Goal: Transaction & Acquisition: Purchase product/service

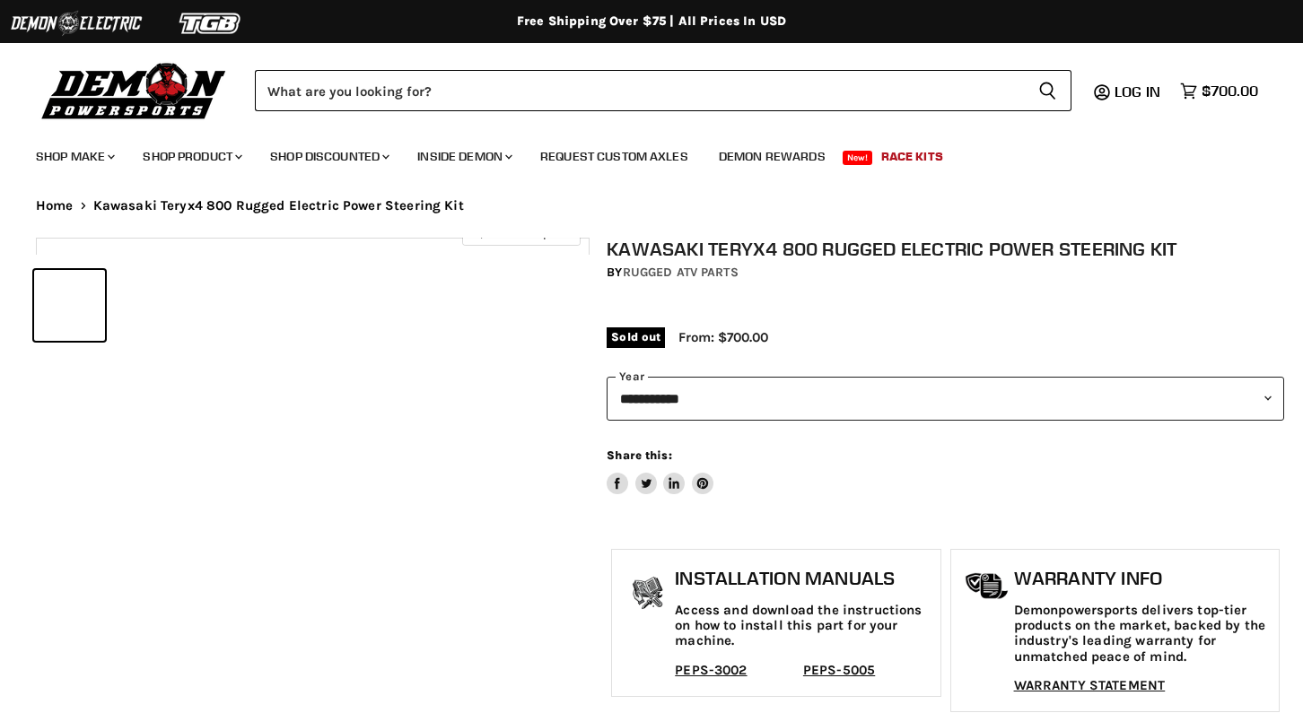
select select "******"
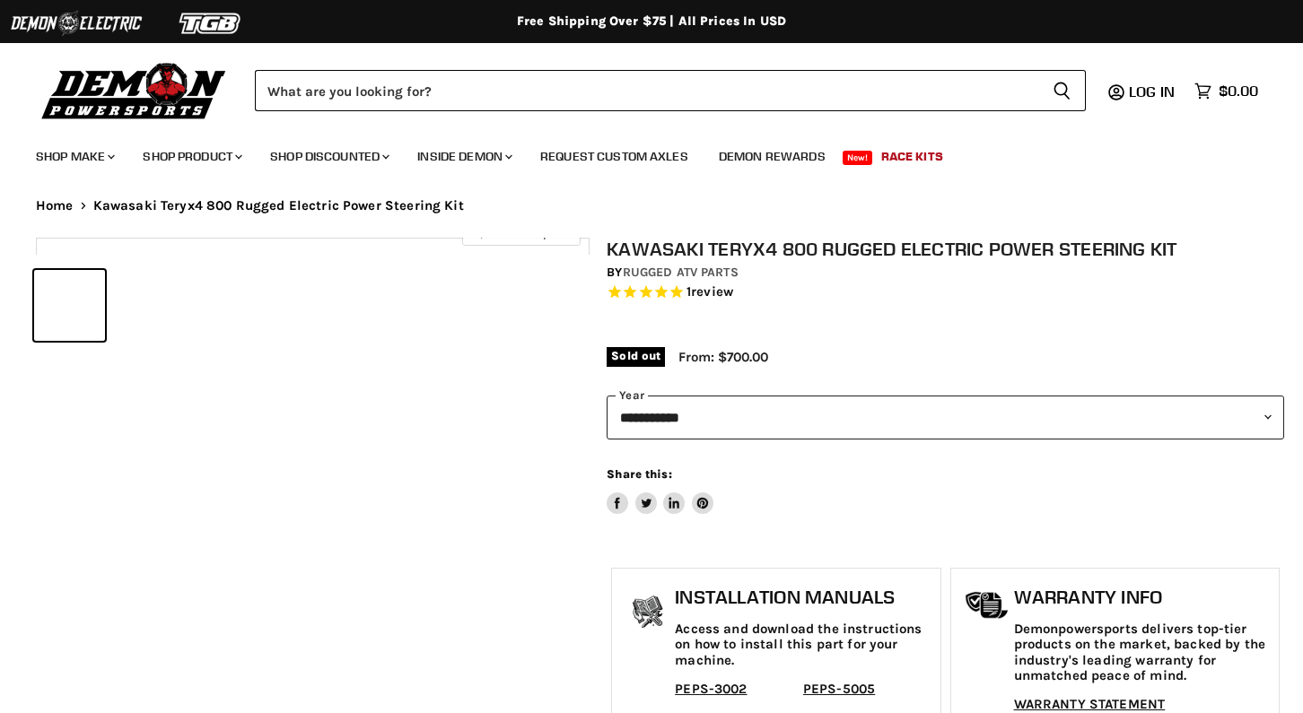
select select "******"
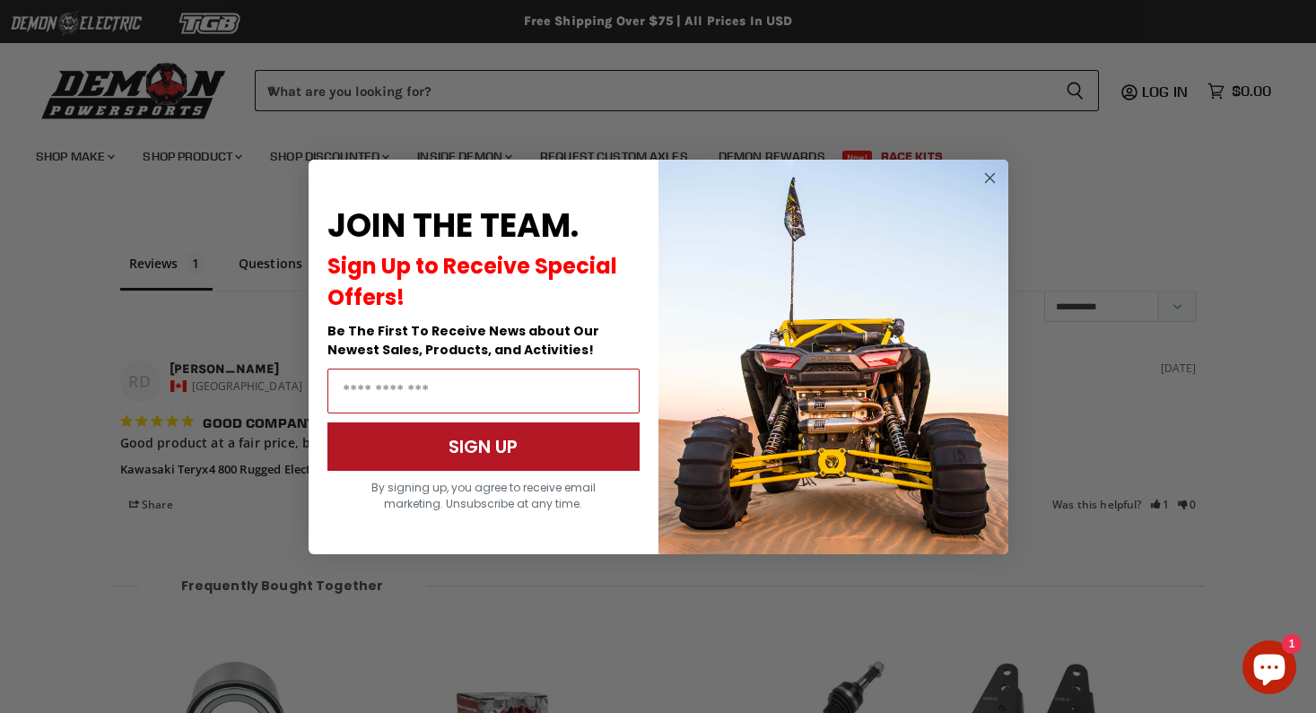
scroll to position [2140, 0]
